Goal: Task Accomplishment & Management: Manage account settings

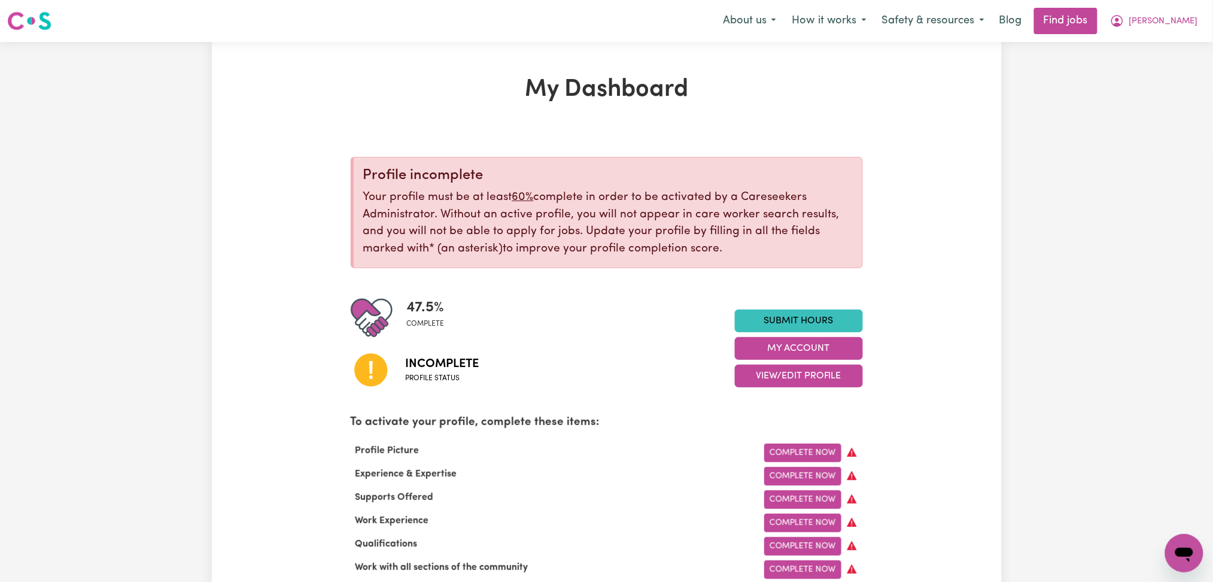
scroll to position [80, 0]
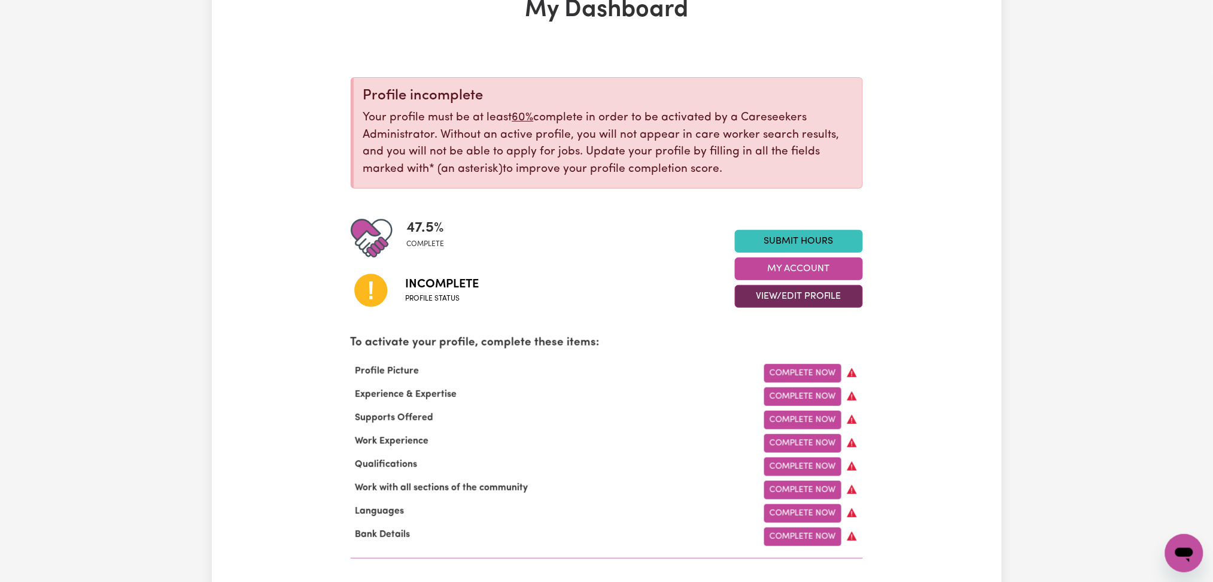
click at [758, 296] on button "View/Edit Profile" at bounding box center [799, 296] width 128 height 23
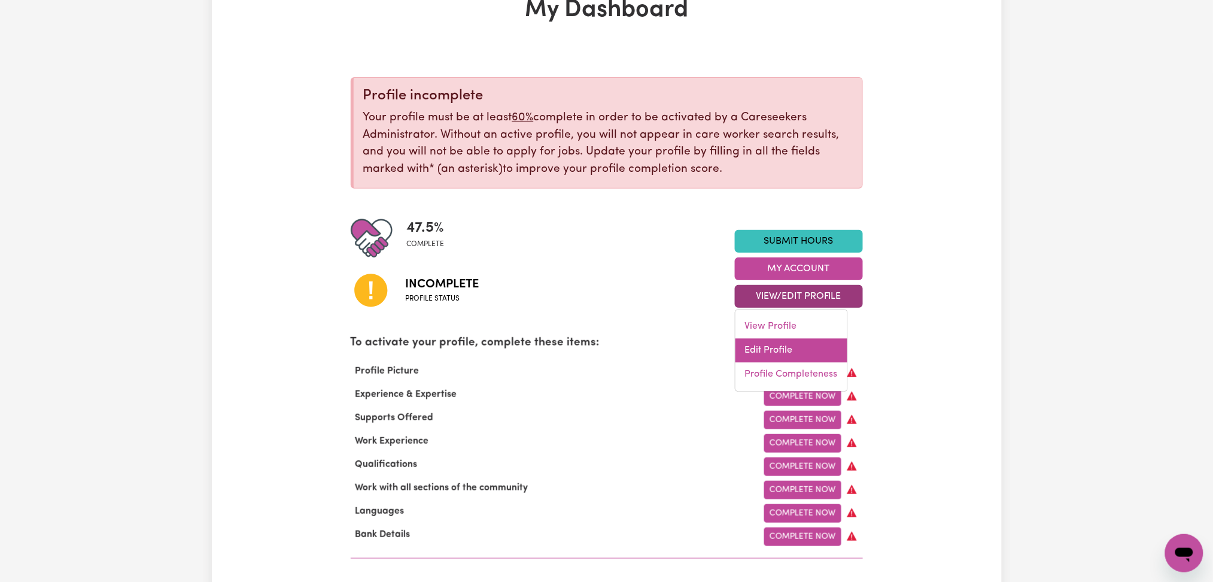
click at [763, 344] on link "Edit Profile" at bounding box center [792, 351] width 112 height 24
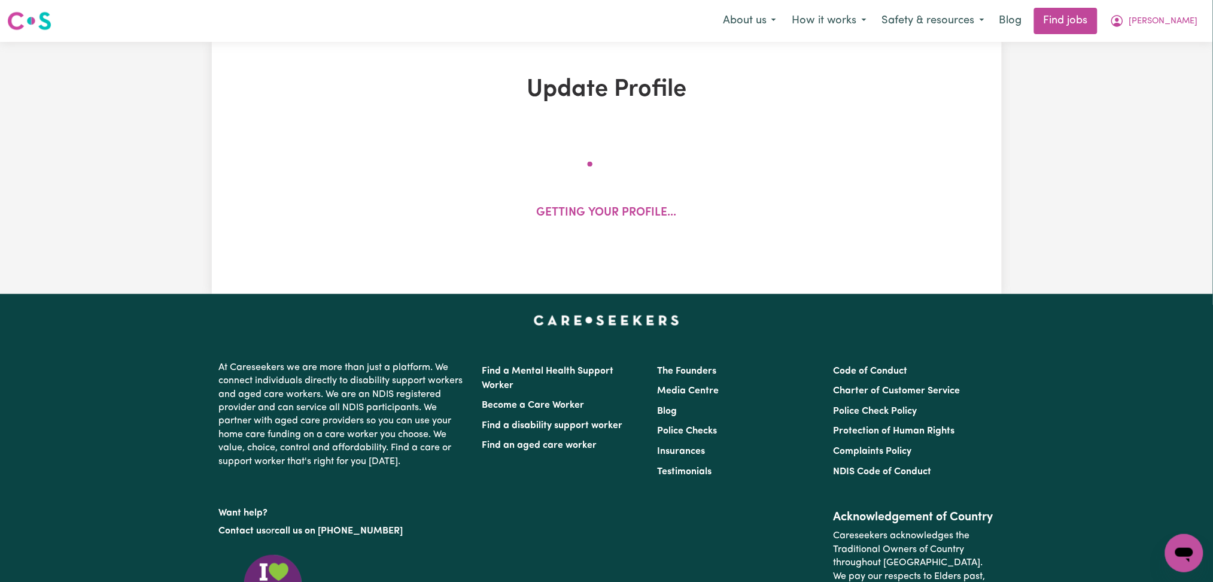
select select "[DEMOGRAPHIC_DATA]"
select select "Student Visa"
select select "Studying a healthcare related degree or qualification"
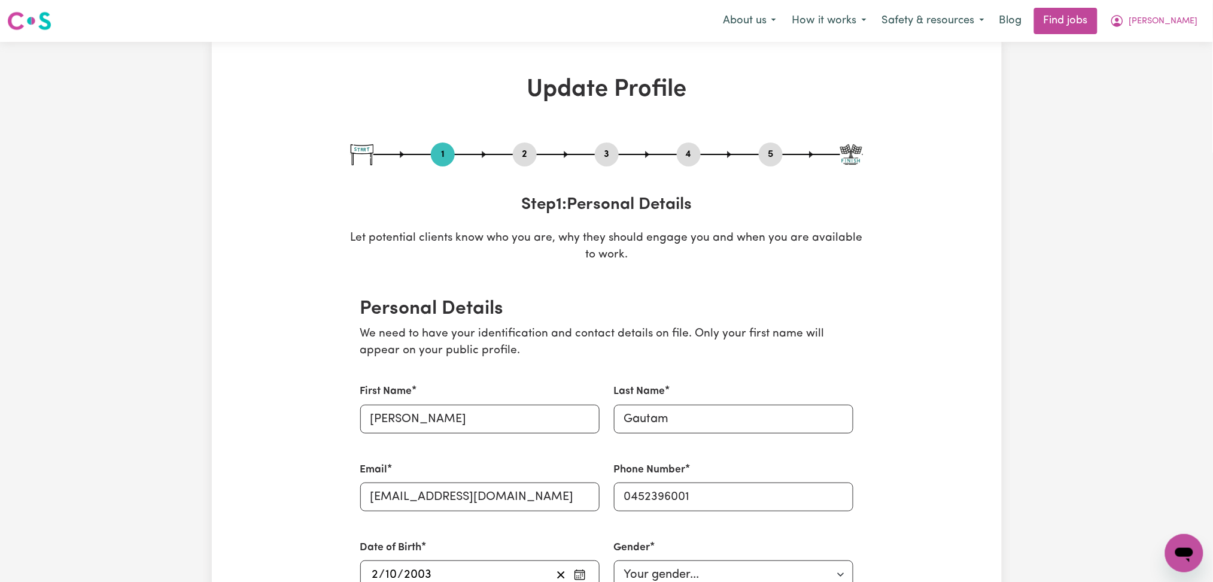
click at [521, 150] on button "2" at bounding box center [525, 155] width 24 height 16
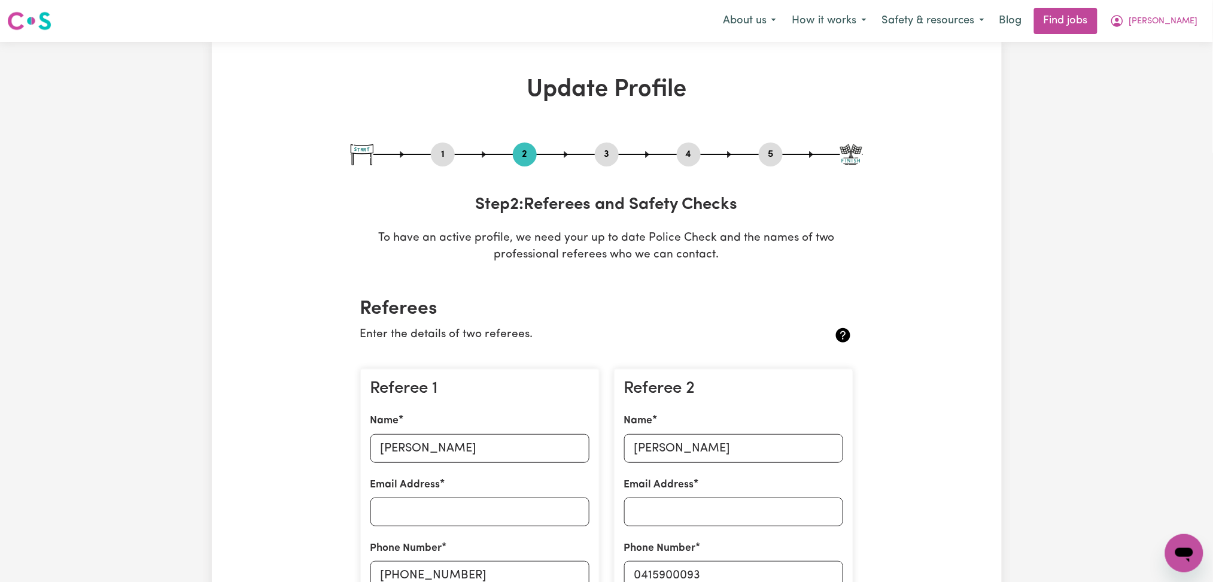
scroll to position [239, 0]
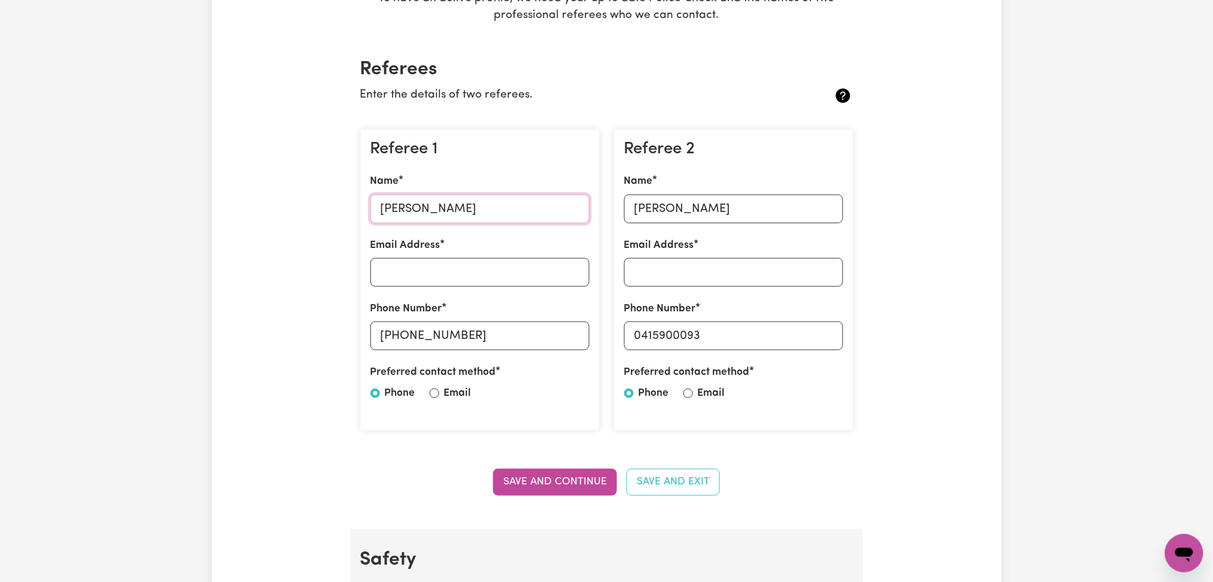
click at [391, 209] on input "[PERSON_NAME]" at bounding box center [479, 209] width 219 height 29
click at [476, 217] on input "[PERSON_NAME]" at bounding box center [479, 209] width 219 height 29
drag, startPoint x: 399, startPoint y: 338, endPoint x: 564, endPoint y: 338, distance: 164.6
click at [564, 338] on input "[PHONE_NUMBER]" at bounding box center [479, 335] width 219 height 29
click at [684, 204] on input "[PERSON_NAME]" at bounding box center [733, 209] width 219 height 29
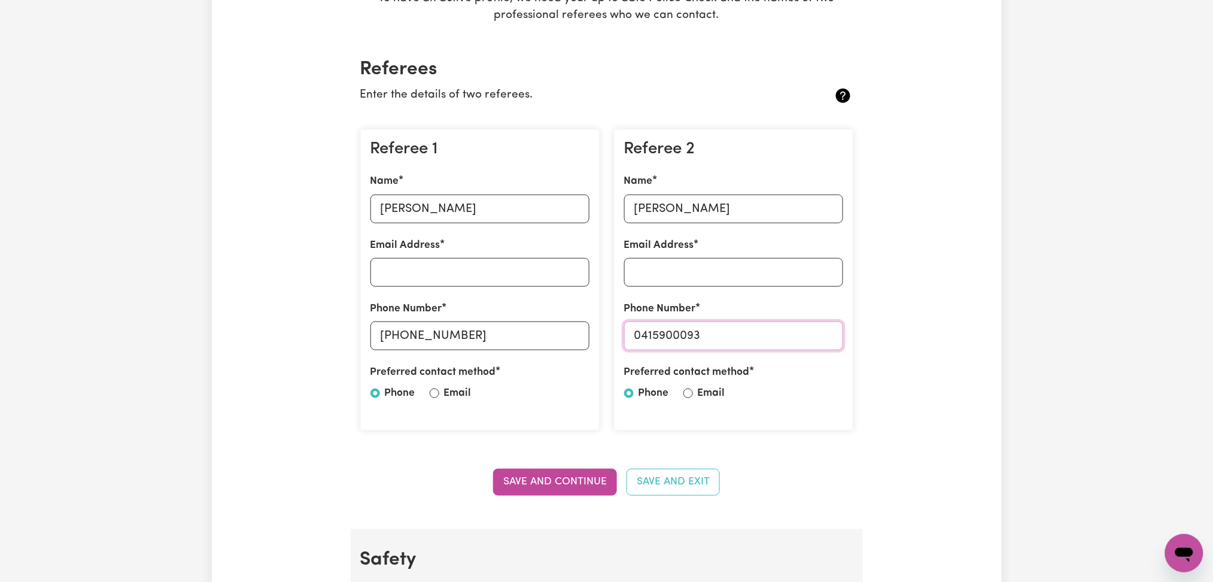
drag, startPoint x: 642, startPoint y: 340, endPoint x: 769, endPoint y: 339, distance: 127.5
click at [769, 339] on input "0415900093" at bounding box center [733, 335] width 219 height 29
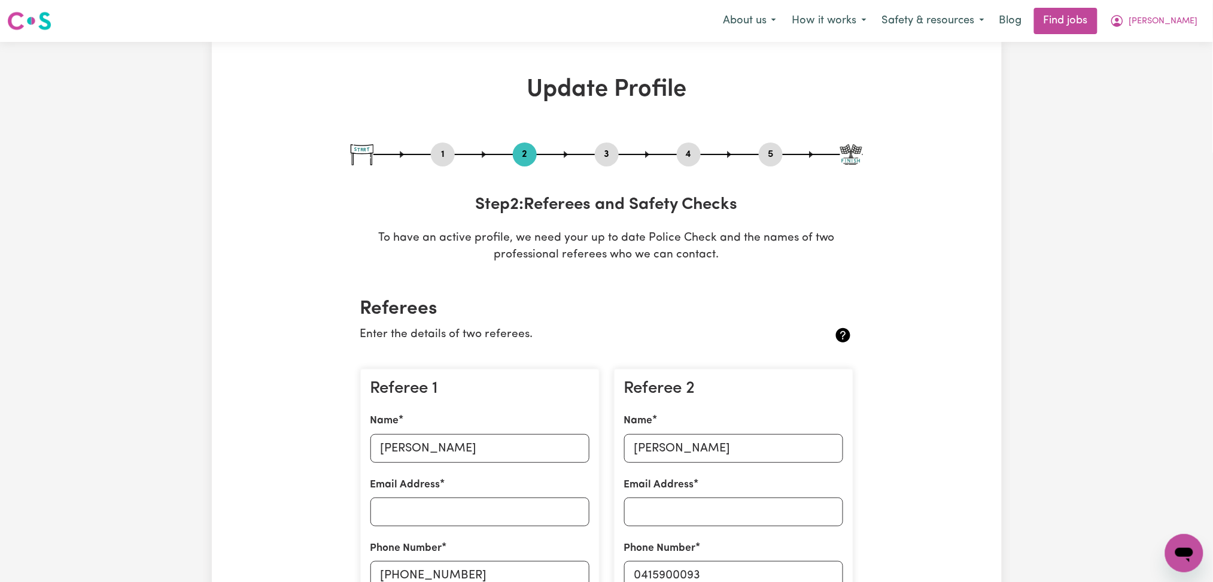
drag, startPoint x: 598, startPoint y: 157, endPoint x: 673, endPoint y: 158, distance: 75.4
click at [598, 157] on button "3" at bounding box center [607, 155] width 24 height 16
select select "Certificate III (Individual Support)"
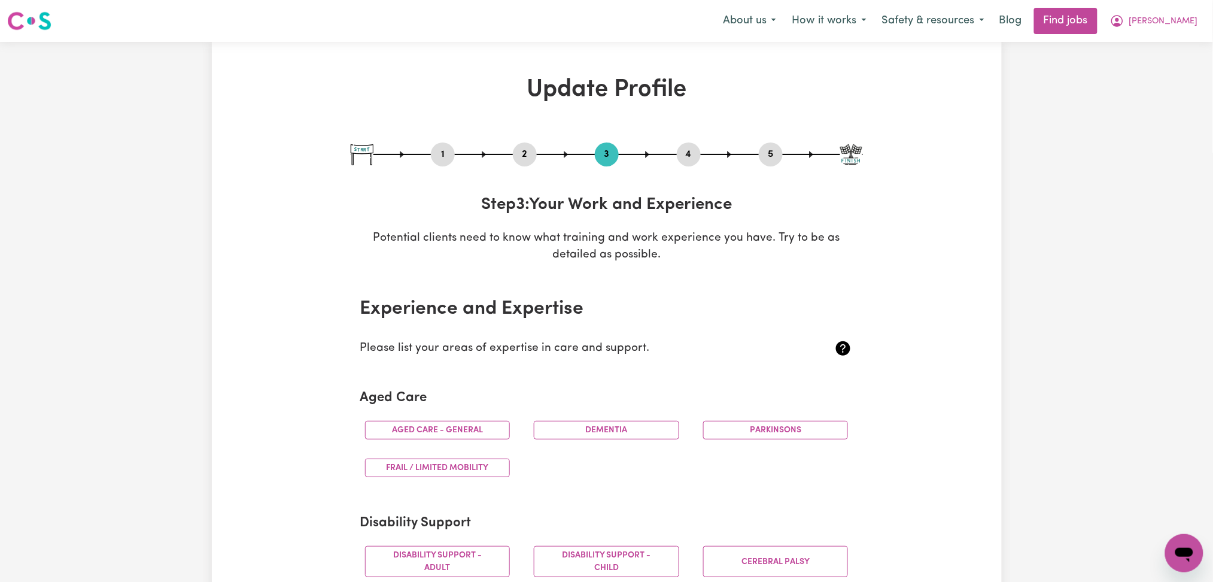
click at [694, 161] on button "4" at bounding box center [689, 155] width 24 height 16
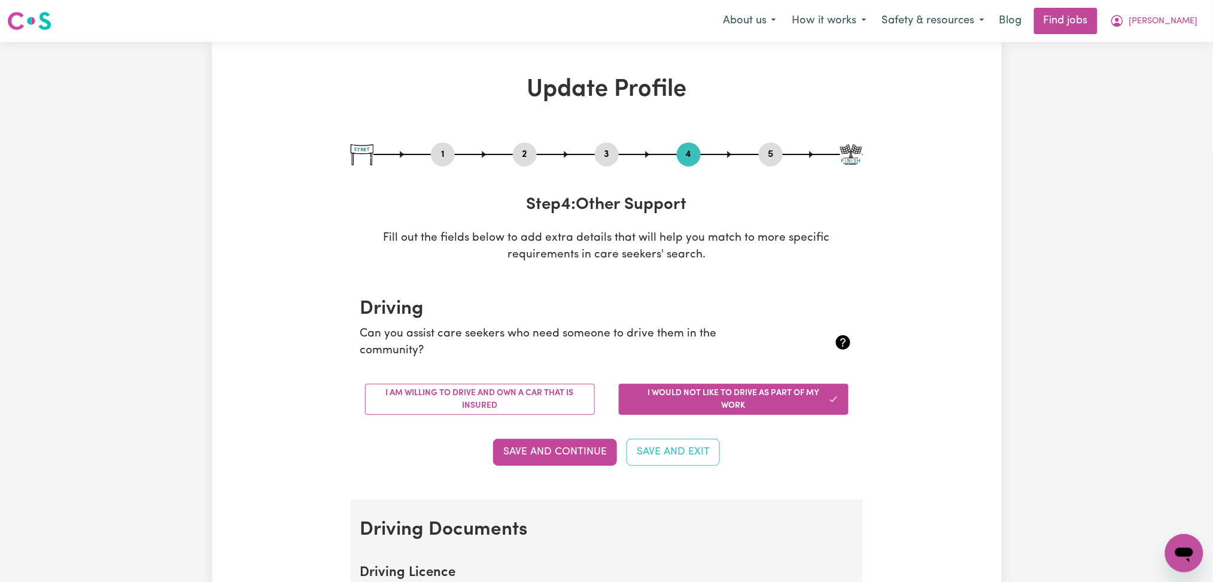
click at [760, 156] on button "5" at bounding box center [771, 155] width 24 height 16
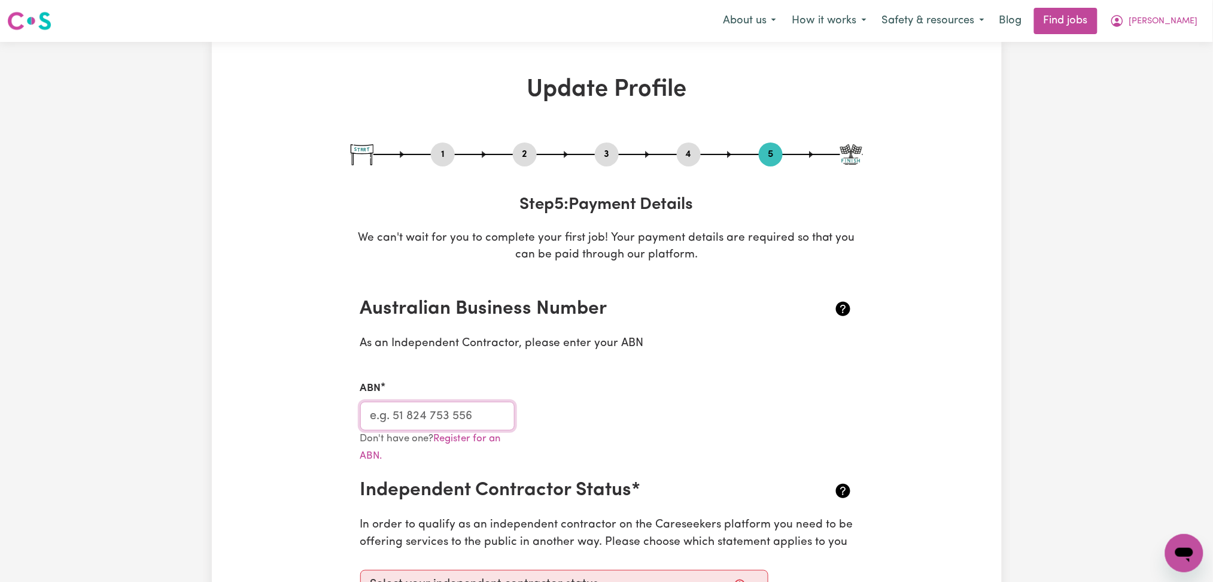
drag, startPoint x: 387, startPoint y: 412, endPoint x: 520, endPoint y: 139, distance: 303.6
click at [387, 412] on input "ABN" at bounding box center [437, 416] width 155 height 29
click at [1183, 22] on span "[PERSON_NAME]" at bounding box center [1163, 21] width 69 height 13
click at [1165, 83] on link "Logout" at bounding box center [1158, 91] width 95 height 23
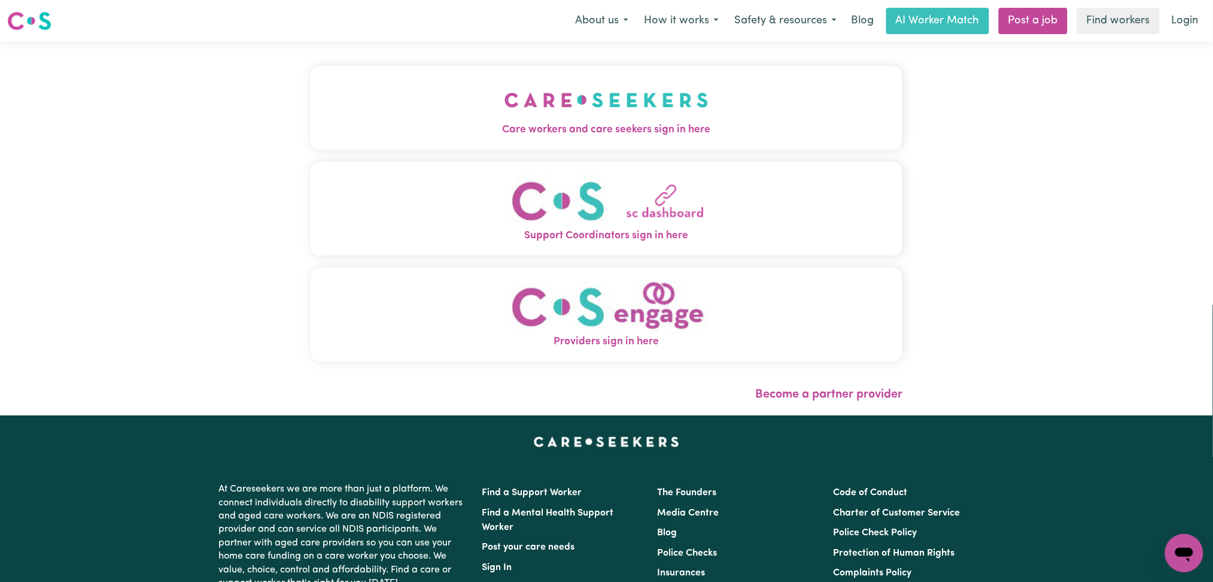
click at [646, 101] on button "Care workers and care seekers sign in here" at bounding box center [607, 108] width 593 height 84
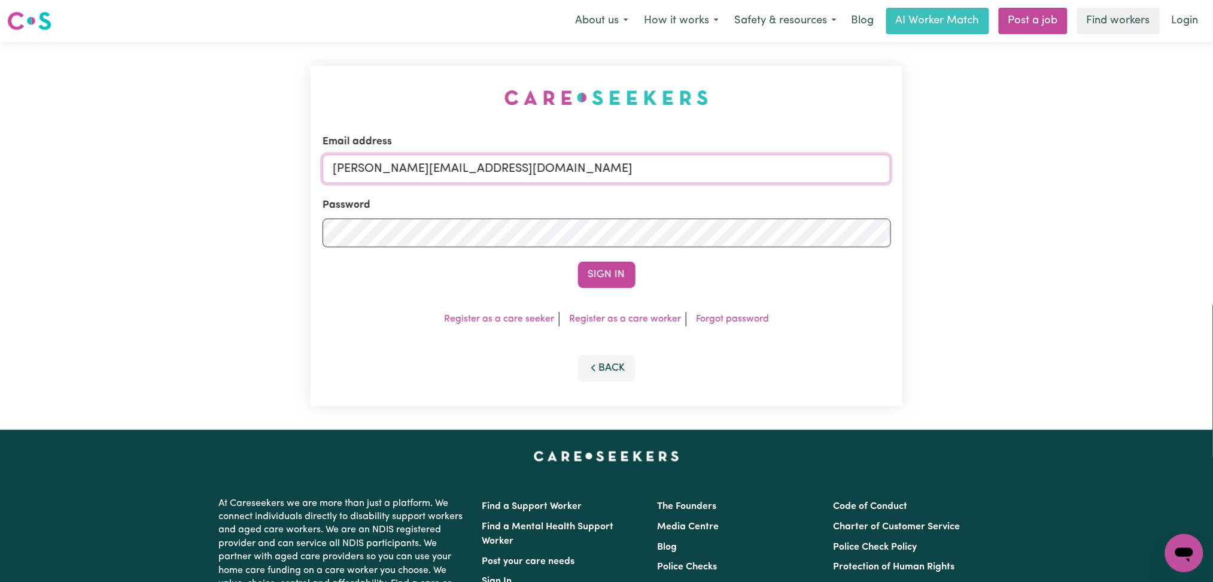
click at [490, 165] on input "[PERSON_NAME][EMAIL_ADDRESS][DOMAIN_NAME]" at bounding box center [607, 168] width 569 height 29
drag, startPoint x: 394, startPoint y: 163, endPoint x: 757, endPoint y: 201, distance: 364.7
click at [757, 201] on form "Email address Superuser~[EMAIL_ADDRESS][DOMAIN_NAME] Password Sign In" at bounding box center [607, 211] width 569 height 154
type input "Superuser~[EMAIL_ADDRESS][DOMAIN_NAME]"
click at [616, 270] on button "Sign In" at bounding box center [606, 275] width 57 height 26
